Goal: Task Accomplishment & Management: Use online tool/utility

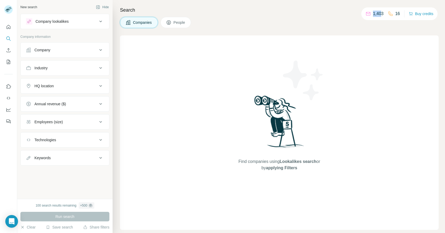
drag, startPoint x: 371, startPoint y: 13, endPoint x: 353, endPoint y: 19, distance: 19.3
click at [379, 15] on p "1,403" at bounding box center [378, 14] width 11 height 6
click at [218, 10] on h4 "Search" at bounding box center [279, 9] width 319 height 7
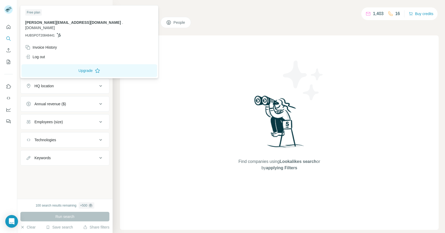
click at [8, 11] on img at bounding box center [8, 9] width 8 height 8
click at [8, 27] on icon "Quick start" at bounding box center [8, 26] width 5 height 5
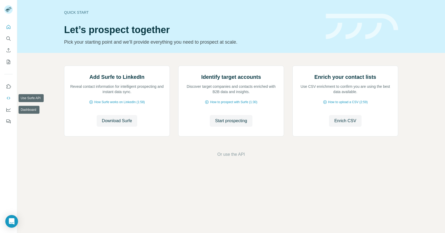
click at [7, 99] on icon "Use Surfe API" at bounding box center [8, 98] width 5 height 5
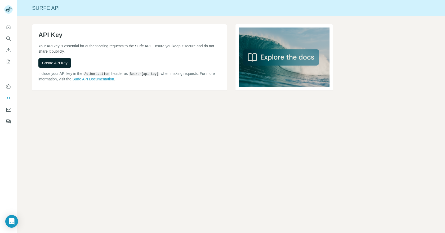
click at [55, 60] on button "Create API Key" at bounding box center [54, 63] width 33 height 10
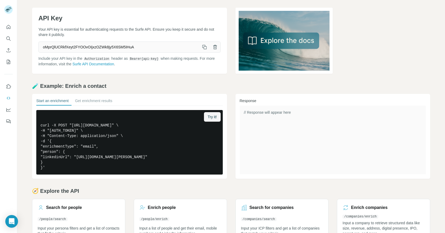
scroll to position [34, 0]
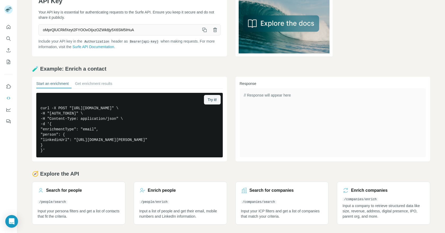
click at [394, 43] on link at bounding box center [333, 23] width 195 height 66
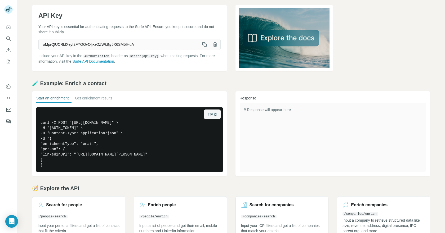
scroll to position [0, 0]
